Goal: Task Accomplishment & Management: Manage account settings

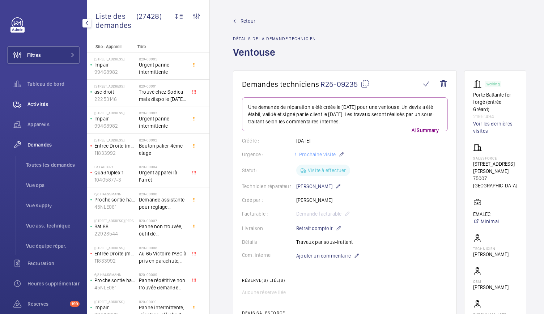
click at [38, 110] on div "Activités" at bounding box center [43, 103] width 72 height 17
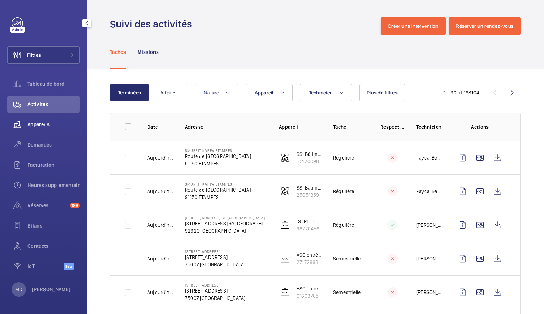
click at [48, 123] on span "Appareils" at bounding box center [53, 124] width 52 height 7
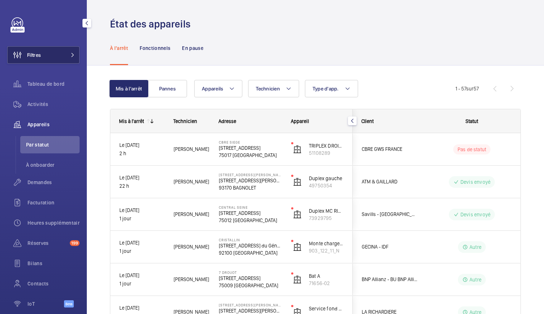
click at [67, 55] on span at bounding box center [70, 55] width 9 height 4
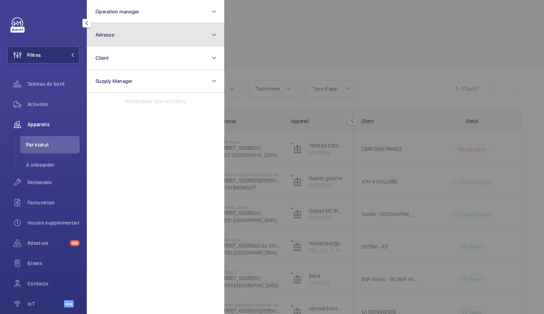
click at [132, 35] on button "Adresse" at bounding box center [155, 34] width 137 height 23
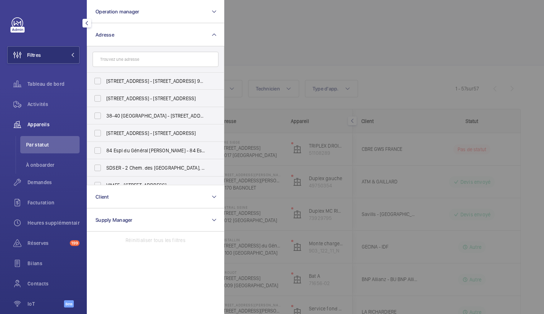
scroll to position [15, 0]
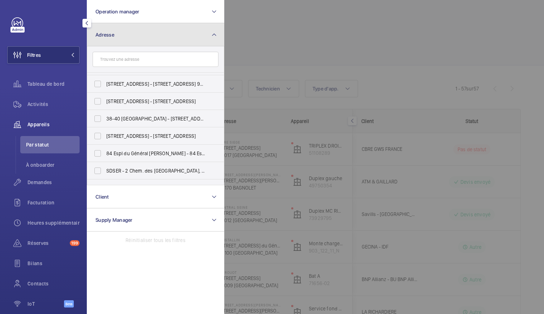
click at [126, 29] on button "Adresse" at bounding box center [155, 34] width 137 height 23
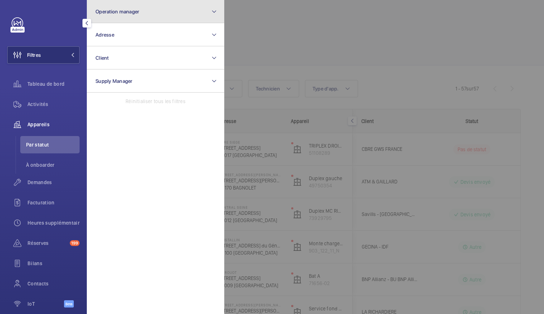
click at [131, 9] on span "Operation manager" at bounding box center [117, 12] width 44 height 6
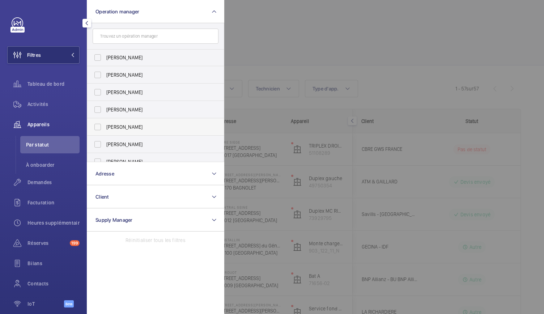
scroll to position [0, 0]
click at [119, 75] on span "[PERSON_NAME]" at bounding box center [155, 75] width 99 height 7
click at [105, 75] on input "[PERSON_NAME]" at bounding box center [97, 75] width 14 height 14
checkbox input "true"
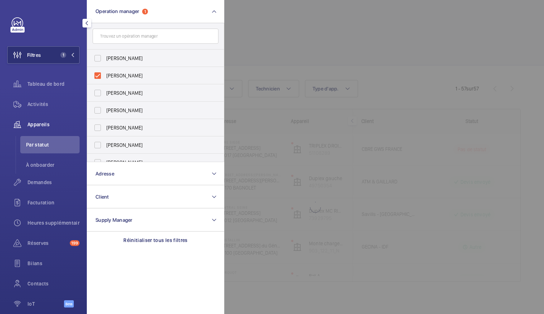
click at [333, 44] on div at bounding box center [496, 157] width 544 height 314
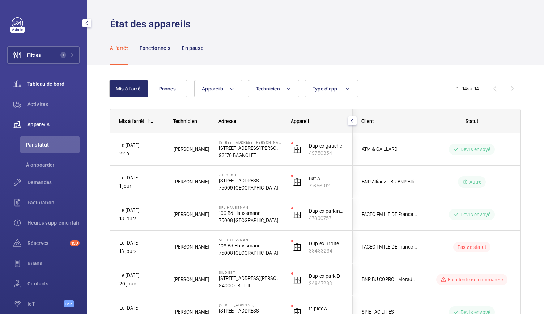
click at [46, 80] on div "Tableau de bord" at bounding box center [43, 83] width 72 height 17
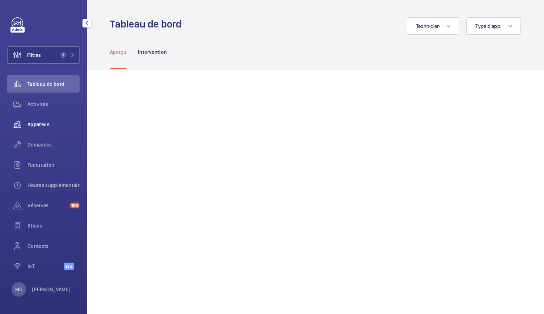
click at [44, 126] on span "Appareils" at bounding box center [53, 124] width 52 height 7
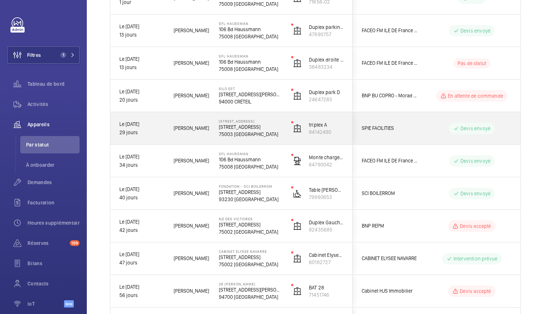
scroll to position [183, 0]
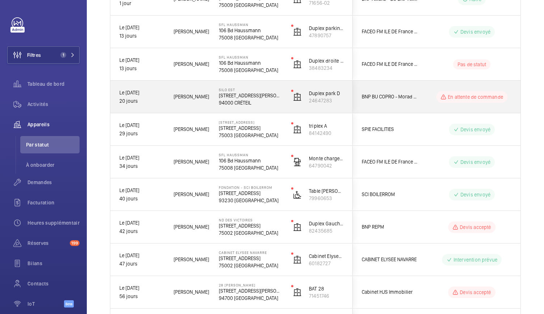
click at [235, 100] on p "94000 CRÉTEIL" at bounding box center [250, 102] width 63 height 7
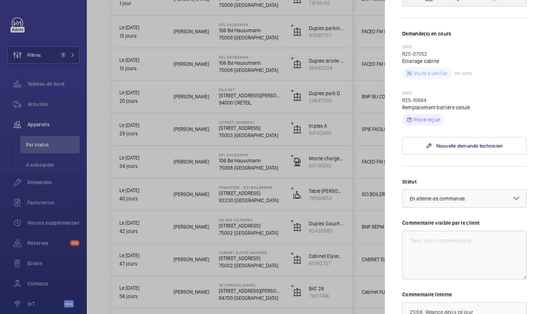
scroll to position [156, 0]
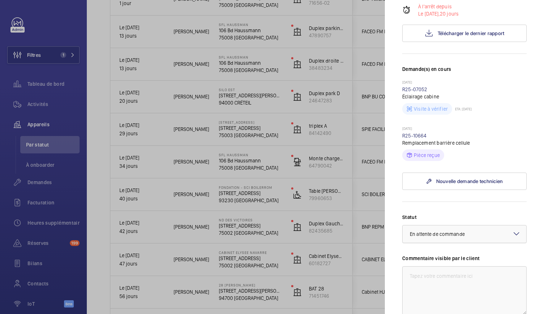
click at [506, 225] on div "Sélectionnez un statut × En attente de commande ×" at bounding box center [464, 234] width 124 height 18
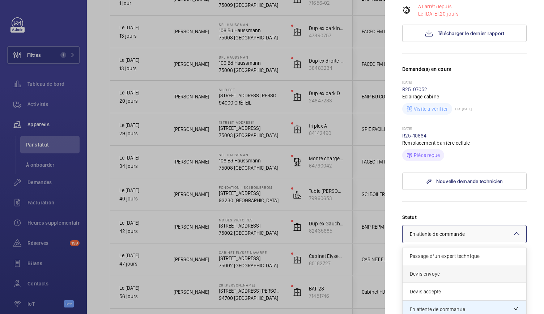
scroll to position [61, 0]
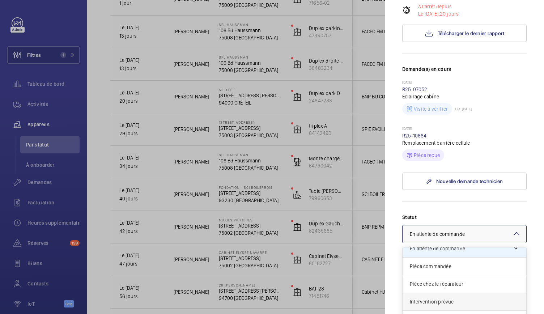
click at [445, 298] on span "Intervention prévue" at bounding box center [464, 301] width 109 height 7
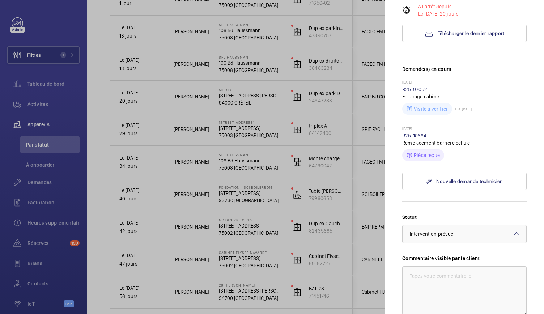
scroll to position [284, 0]
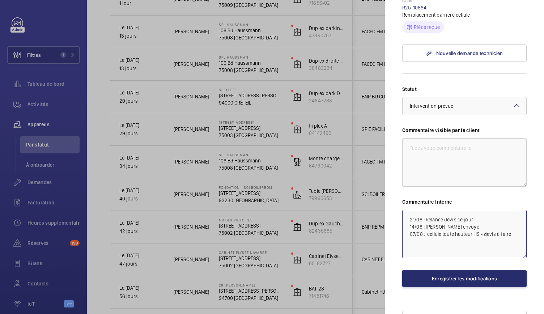
click at [514, 220] on textarea "21/08 : Relance devis ce jour 14/08 : [PERSON_NAME] envoyé 07/08 : cellule tout…" at bounding box center [464, 234] width 124 height 48
click at [407, 210] on textarea "21/08 : Relance devis ce jour 14/08 : [PERSON_NAME] envoyé 07/08 : cellule tout…" at bounding box center [464, 234] width 124 height 48
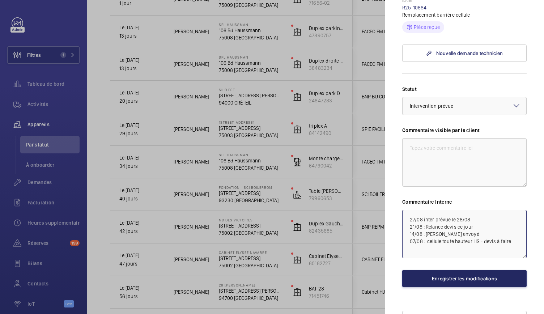
type textarea "27/08 inter prévue le 28/08 21/08 : Relance devis ce jour 14/08 : [PERSON_NAME]…"
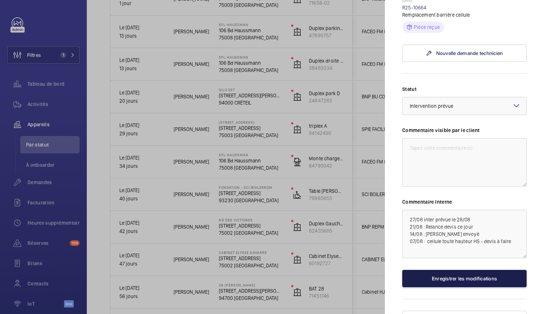
click at [447, 270] on button "Enregistrer les modifications" at bounding box center [464, 278] width 124 height 17
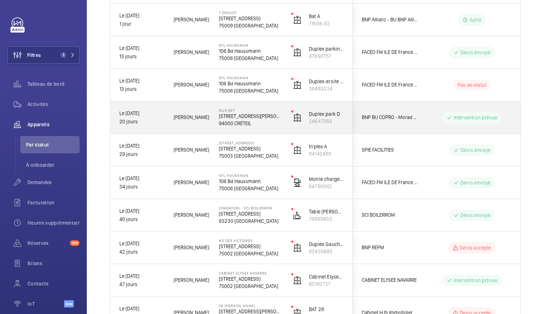
scroll to position [161, 0]
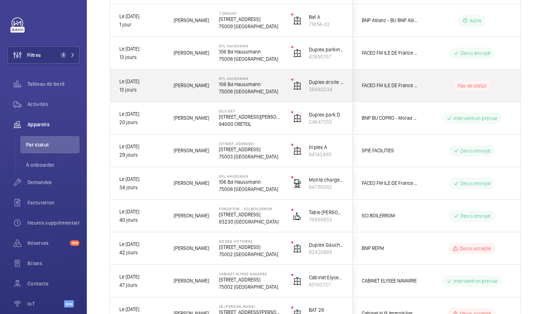
click at [239, 90] on p "75008 [GEOGRAPHIC_DATA]" at bounding box center [250, 91] width 63 height 7
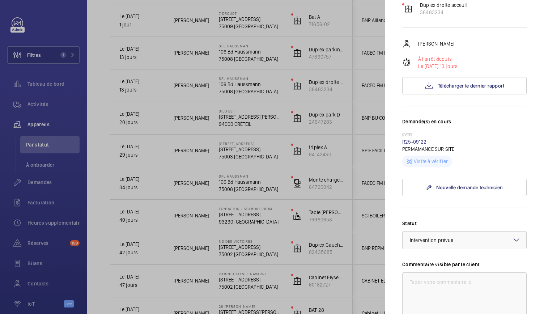
scroll to position [0, 0]
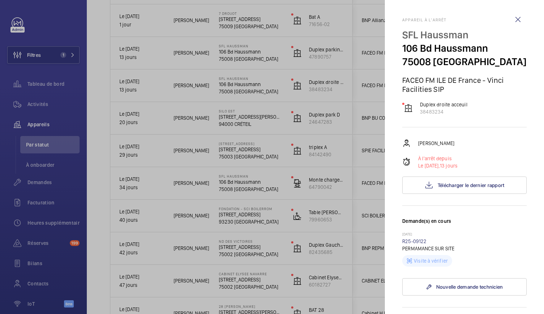
click at [343, 98] on div at bounding box center [272, 157] width 544 height 314
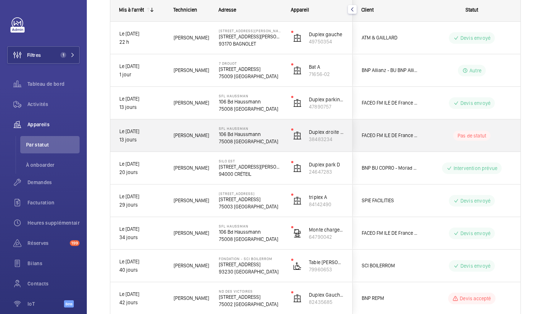
scroll to position [111, 0]
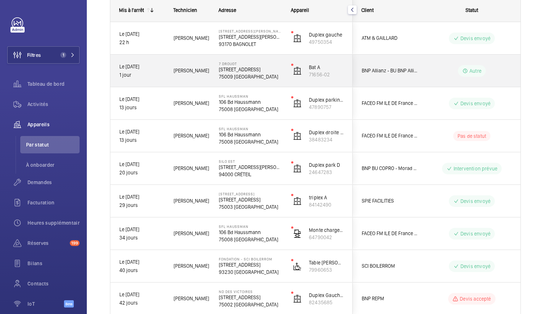
click at [248, 76] on p "75009 [GEOGRAPHIC_DATA]" at bounding box center [250, 76] width 63 height 7
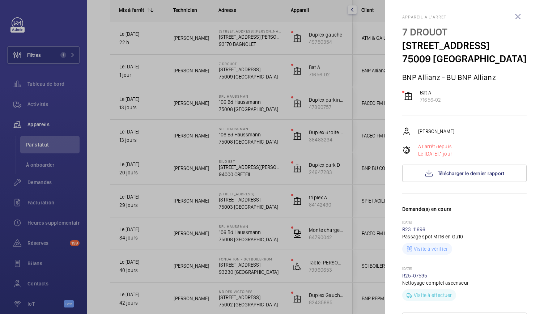
scroll to position [0, 0]
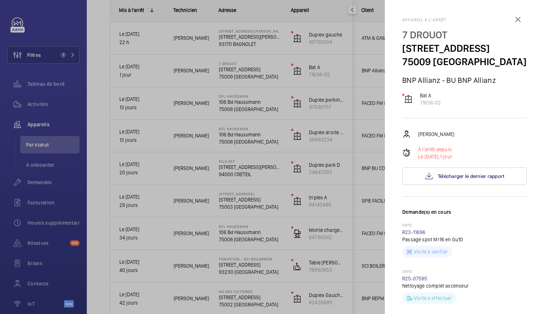
click at [334, 155] on div at bounding box center [272, 157] width 544 height 314
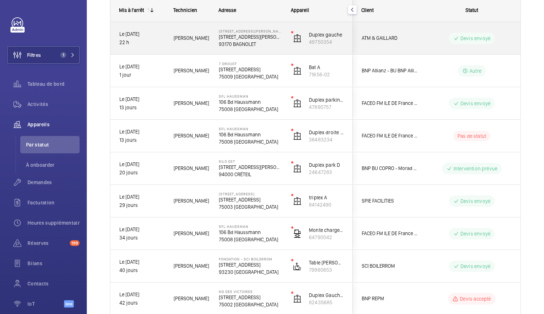
click at [243, 39] on p "[STREET_ADDRESS][PERSON_NAME]" at bounding box center [250, 36] width 63 height 7
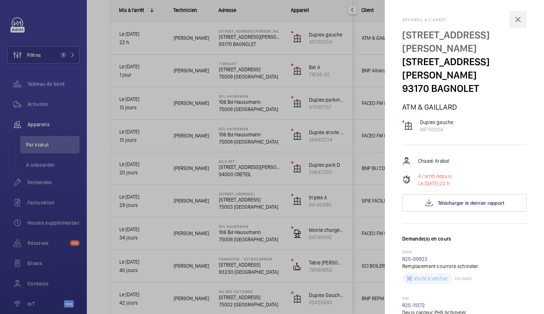
click at [516, 24] on wm-front-icon-button at bounding box center [517, 19] width 17 height 17
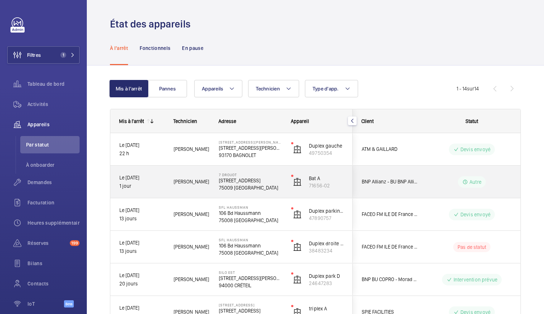
click at [232, 183] on p "[STREET_ADDRESS]" at bounding box center [250, 180] width 63 height 7
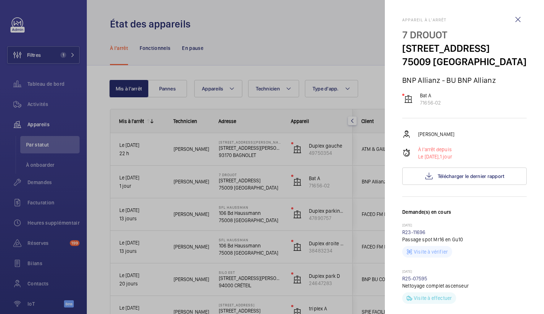
click at [262, 24] on div at bounding box center [272, 157] width 544 height 314
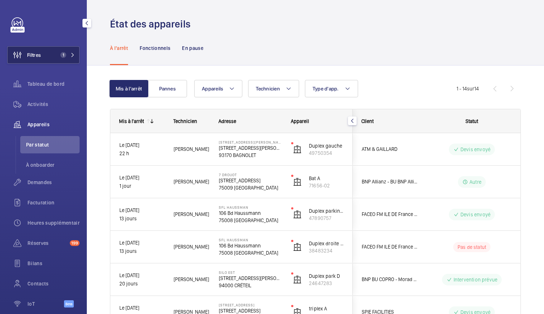
click at [75, 56] on button "Filtres 1" at bounding box center [43, 54] width 72 height 17
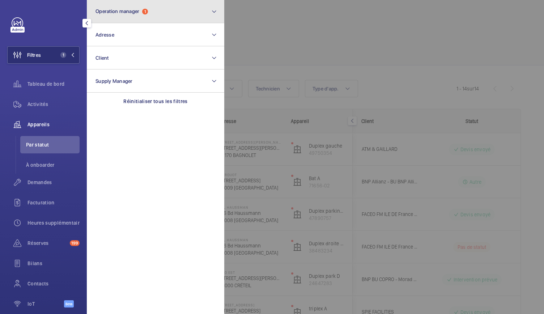
click at [127, 16] on button "Operation manager 1" at bounding box center [155, 11] width 137 height 23
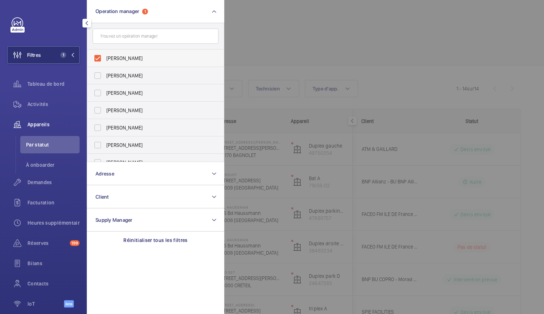
click at [95, 58] on label "[PERSON_NAME]" at bounding box center [150, 58] width 126 height 17
click at [95, 58] on input "[PERSON_NAME]" at bounding box center [97, 58] width 14 height 14
checkbox input "false"
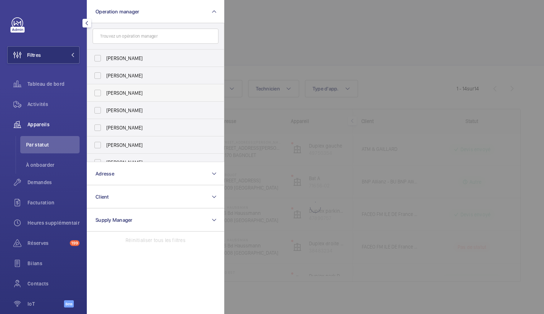
click at [96, 95] on label "[PERSON_NAME]" at bounding box center [150, 92] width 126 height 17
click at [96, 95] on input "[PERSON_NAME]" at bounding box center [97, 93] width 14 height 14
checkbox input "true"
click at [300, 50] on div at bounding box center [496, 157] width 544 height 314
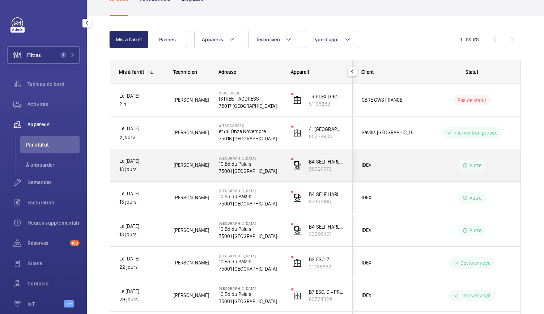
scroll to position [120, 0]
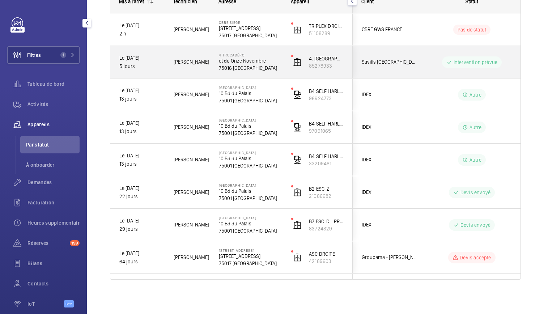
click at [244, 61] on p "et du Onze Novembre" at bounding box center [250, 60] width 63 height 7
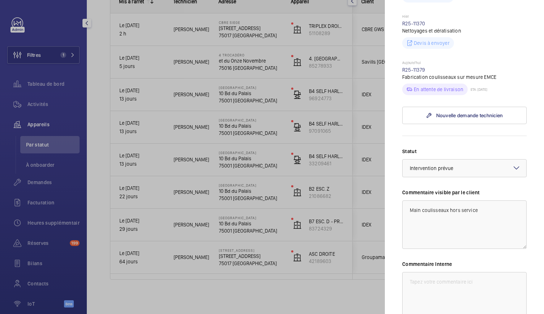
scroll to position [470, 0]
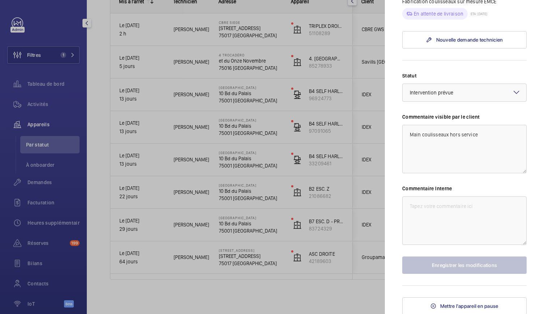
click at [67, 51] on div at bounding box center [272, 157] width 544 height 314
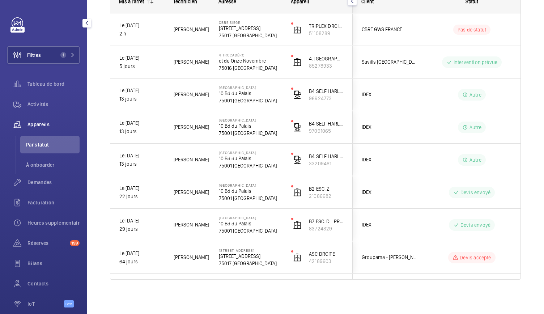
click at [67, 51] on button "Filtres 1" at bounding box center [43, 54] width 72 height 17
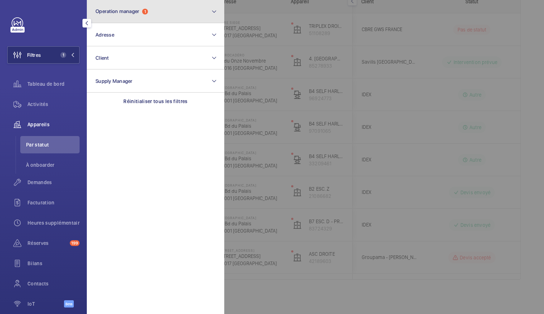
click at [130, 18] on button "Operation manager 1" at bounding box center [155, 11] width 137 height 23
